Goal: Information Seeking & Learning: Learn about a topic

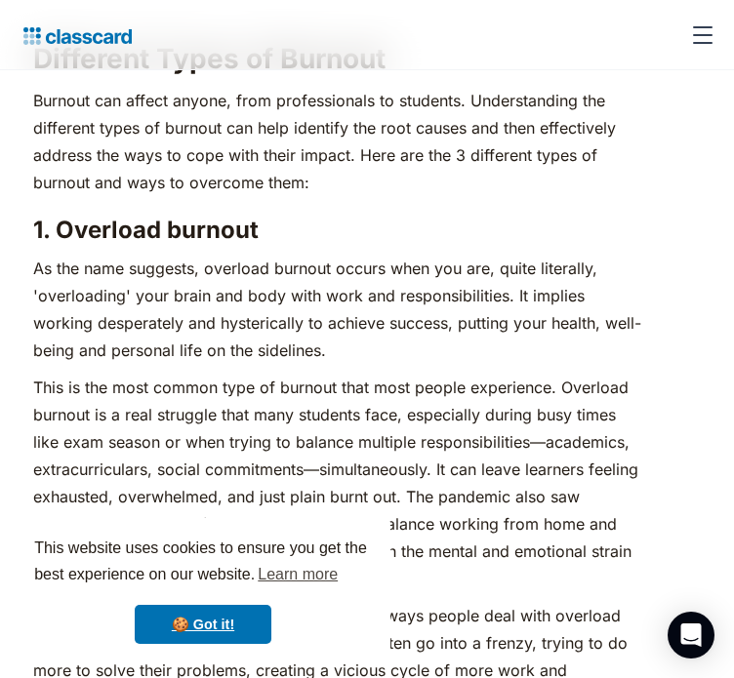
scroll to position [2733, 0]
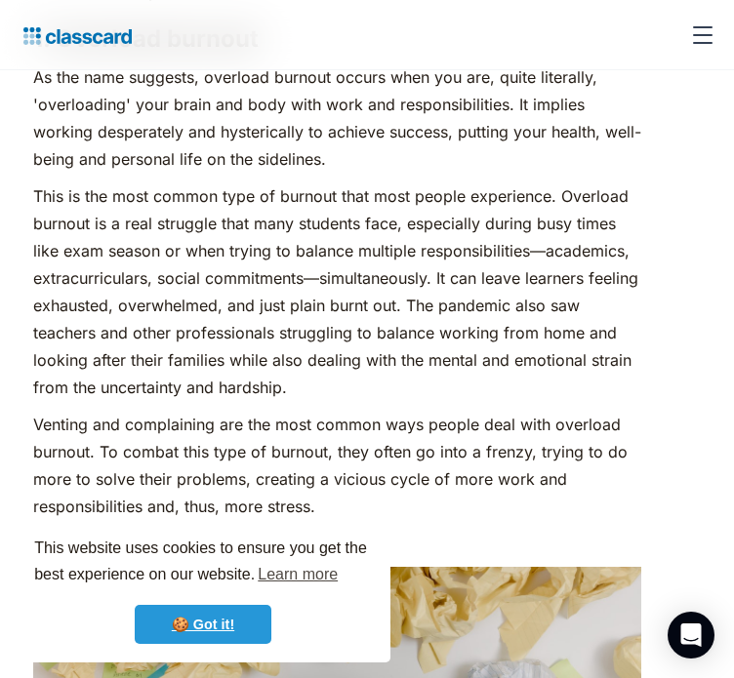
drag, startPoint x: 237, startPoint y: 626, endPoint x: 217, endPoint y: 635, distance: 22.3
click at [237, 626] on link "🍪 Got it!" at bounding box center [203, 624] width 137 height 39
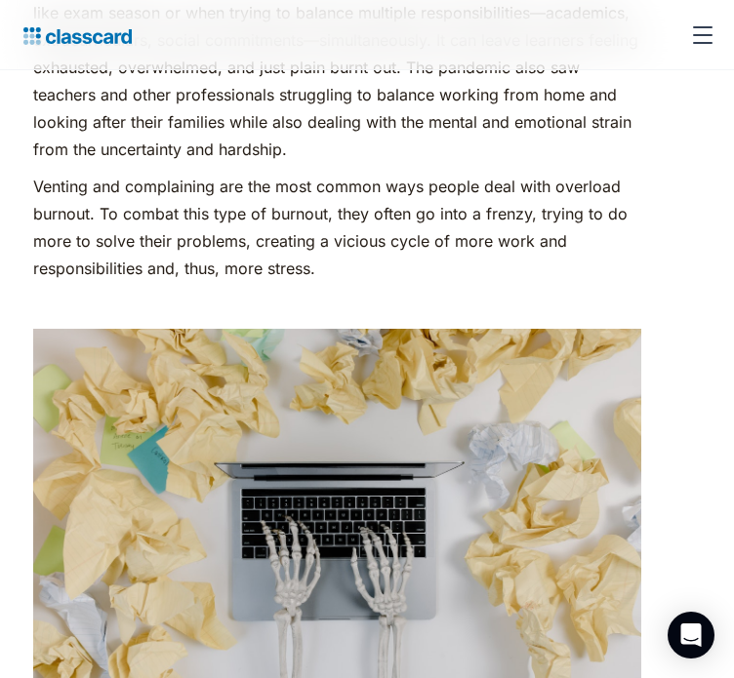
scroll to position [2929, 0]
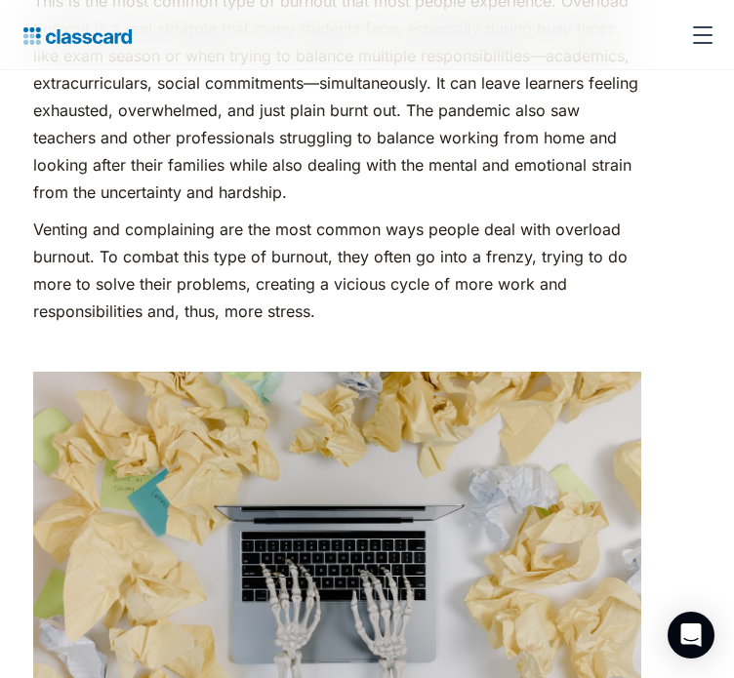
click at [334, 206] on p "This is the most common type of burnout that most people experience. Overload b…" at bounding box center [337, 96] width 608 height 219
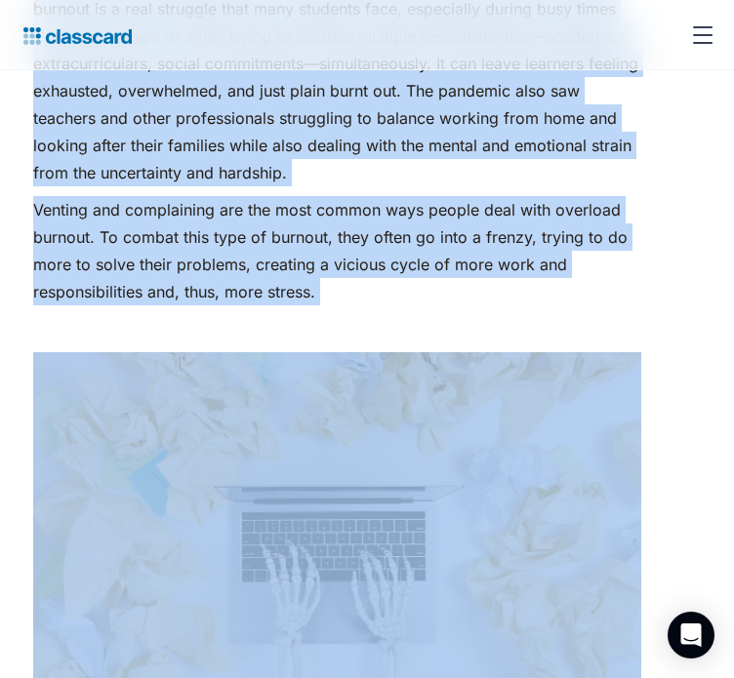
scroll to position [3131, 0]
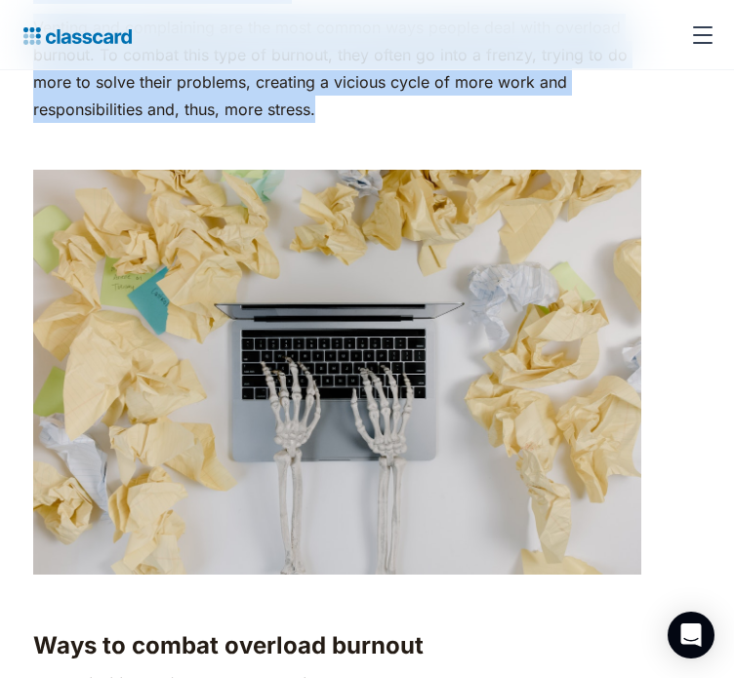
drag, startPoint x: 144, startPoint y: 204, endPoint x: 492, endPoint y: 390, distance: 393.9
copy div "As the name suggests, overload burnout occurs when you are, quite literally, 'o…"
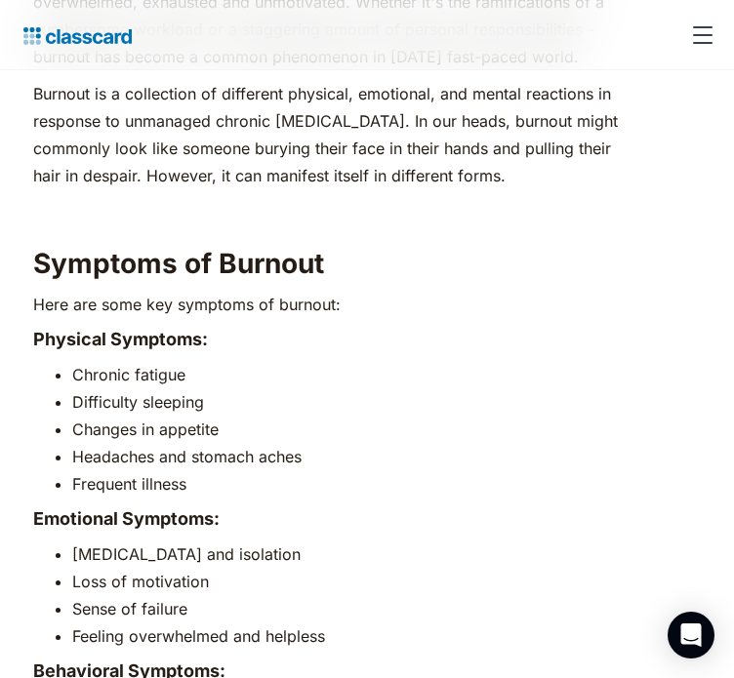
scroll to position [983, 0]
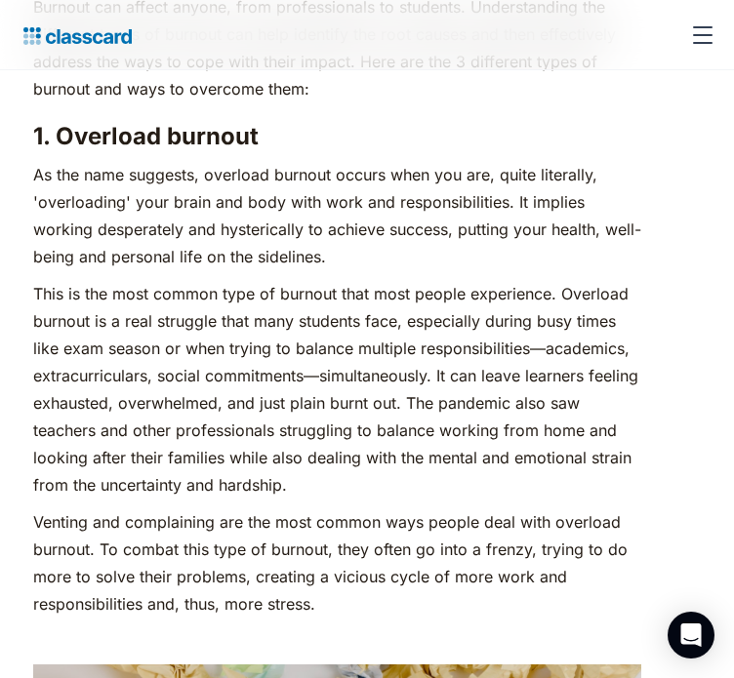
scroll to position [2831, 0]
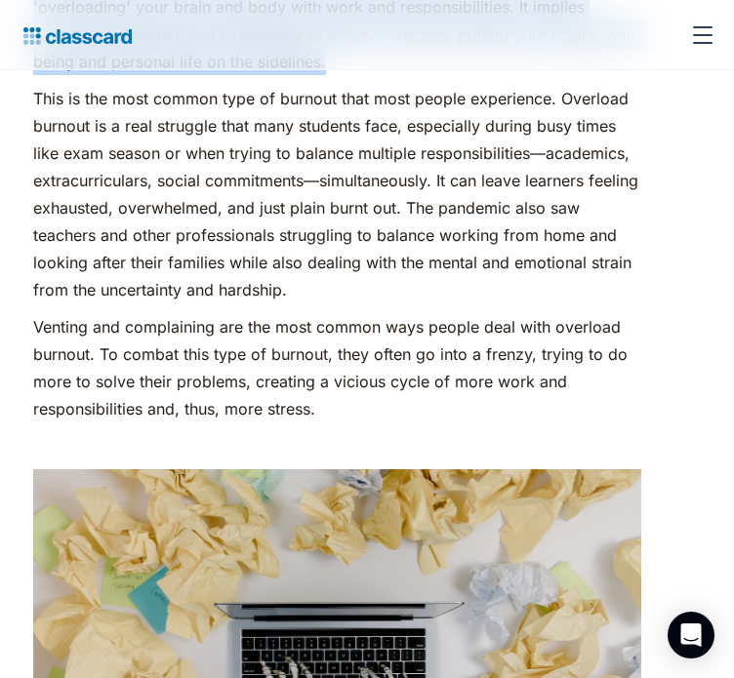
drag, startPoint x: 144, startPoint y: 114, endPoint x: 478, endPoint y: 220, distance: 350.1
click at [478, 75] on p "As the name suggests, overload burnout occurs when you are, quite literally, 'o…" at bounding box center [337, 20] width 608 height 109
copy p "As the name suggests, overload burnout occurs when you are, quite literally, 'o…"
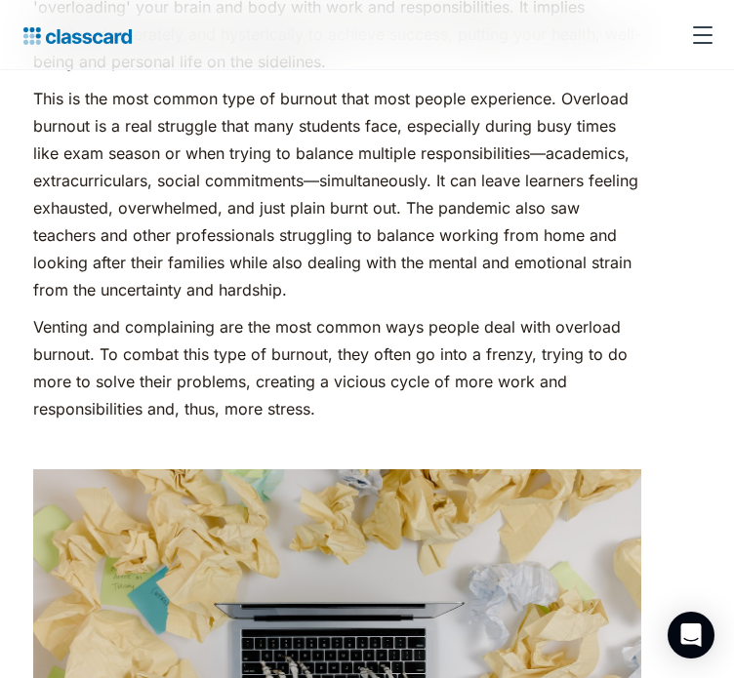
click at [366, 293] on p "This is the most common type of burnout that most people experience. Overload b…" at bounding box center [337, 194] width 608 height 219
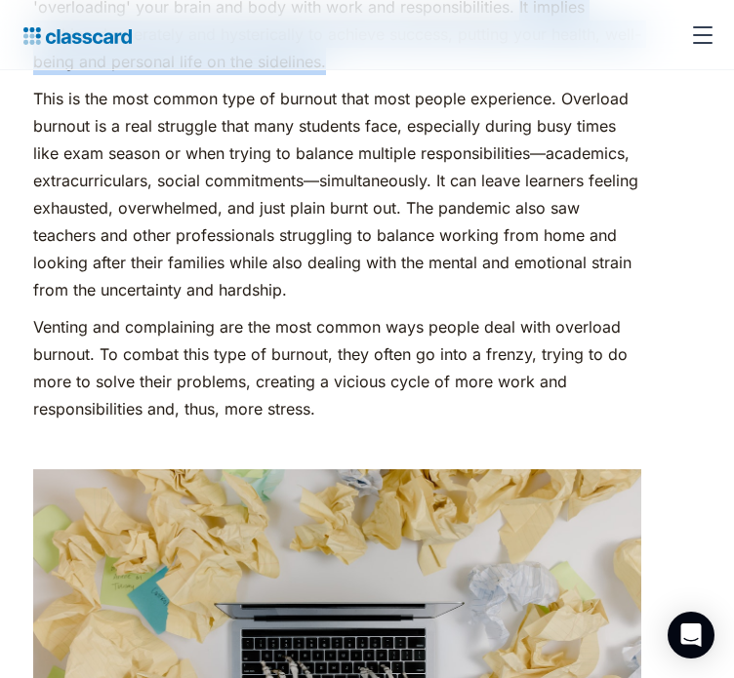
drag, startPoint x: 479, startPoint y: 228, endPoint x: 338, endPoint y: 181, distance: 149.4
click at [338, 75] on p "As the name suggests, overload burnout occurs when you are, quite literally, 'o…" at bounding box center [337, 20] width 608 height 109
copy p "It implies working desperately and hysterically to achieve success, putting you…"
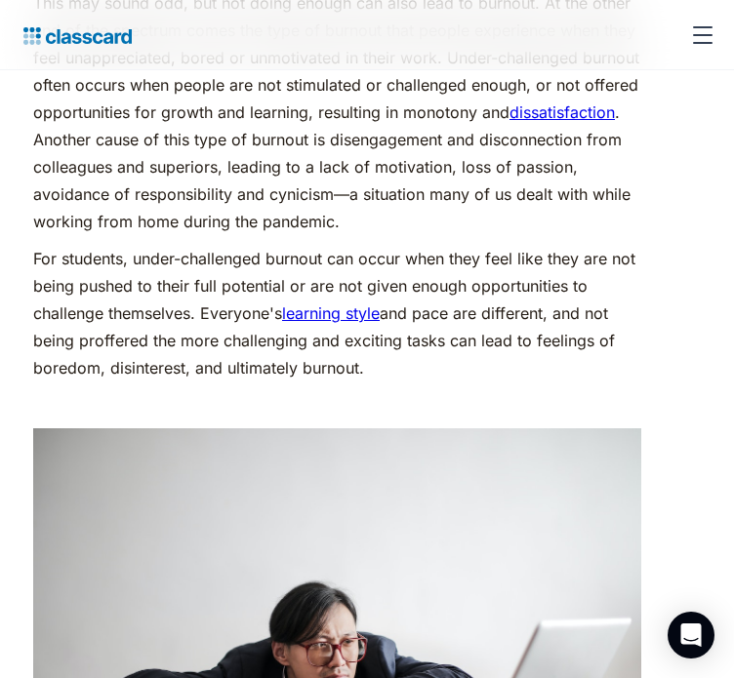
scroll to position [4198, 0]
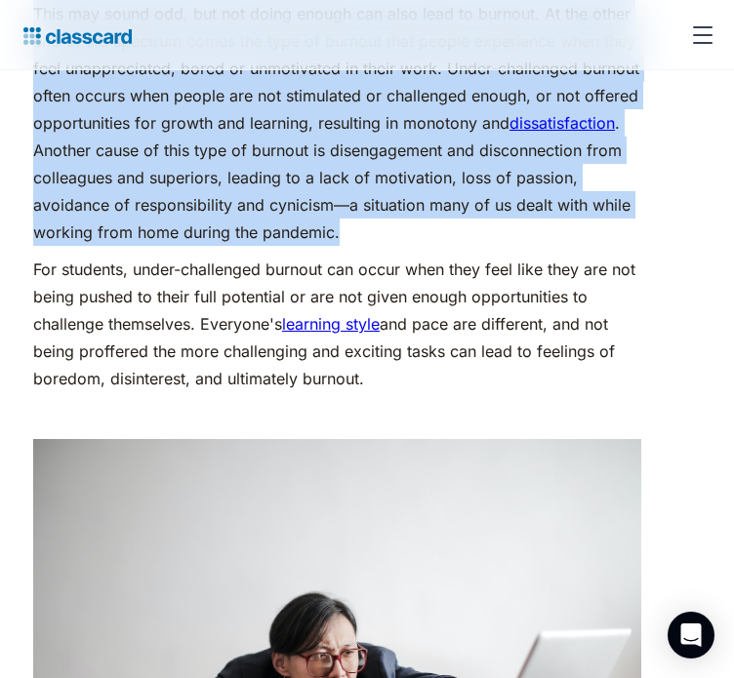
drag, startPoint x: 140, startPoint y: 256, endPoint x: 374, endPoint y: 578, distance: 398.3
drag, startPoint x: 387, startPoint y: 489, endPoint x: 577, endPoint y: 356, distance: 232.1
click at [577, 246] on p "This may sound odd, but not doing enough can also lead to burnout. At the other…" at bounding box center [337, 123] width 608 height 246
copy p "This may sound odd, but not doing enough can also lead to burnout. At the other…"
